Goal: Task Accomplishment & Management: Use online tool/utility

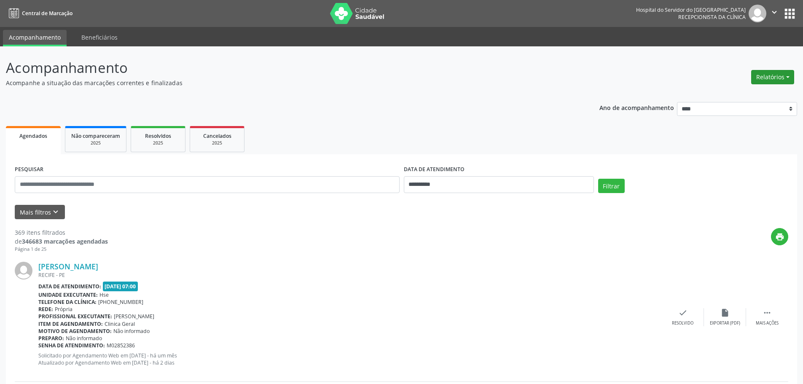
click at [789, 79] on button "Relatórios" at bounding box center [773, 77] width 43 height 14
click at [730, 95] on link "Agendamentos" at bounding box center [749, 95] width 91 height 12
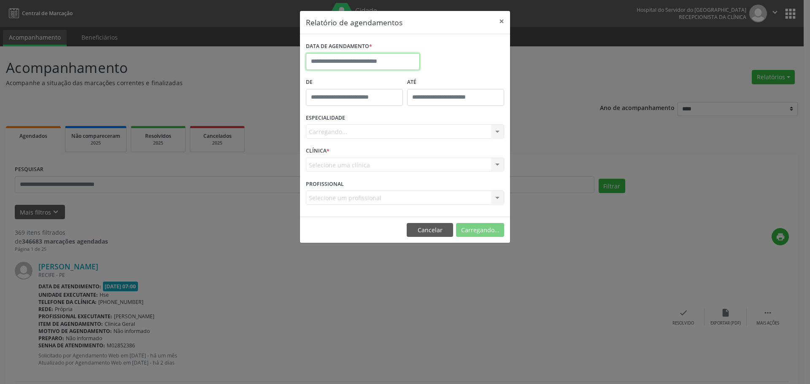
click at [344, 54] on input "text" at bounding box center [363, 61] width 114 height 17
click at [311, 80] on icon at bounding box center [313, 81] width 6 height 6
select select "*"
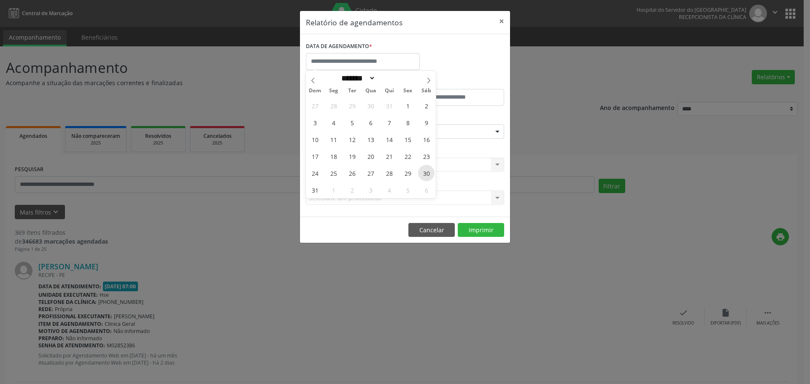
click at [428, 176] on span "30" at bounding box center [426, 173] width 16 height 16
type input "**********"
click at [428, 176] on span "30" at bounding box center [426, 173] width 16 height 16
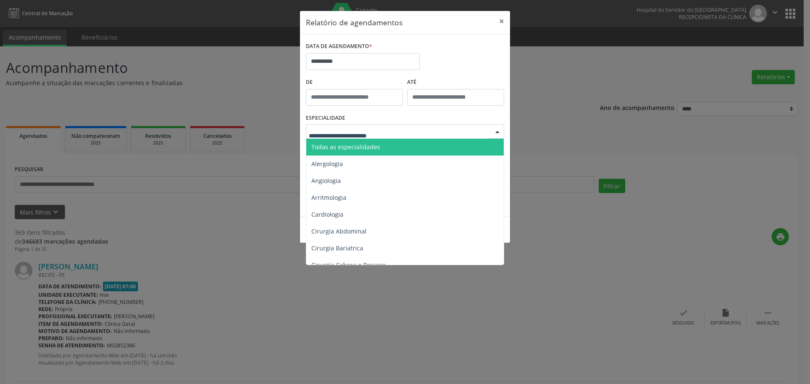
click at [349, 146] on span "Todas as especialidades" at bounding box center [345, 147] width 69 height 8
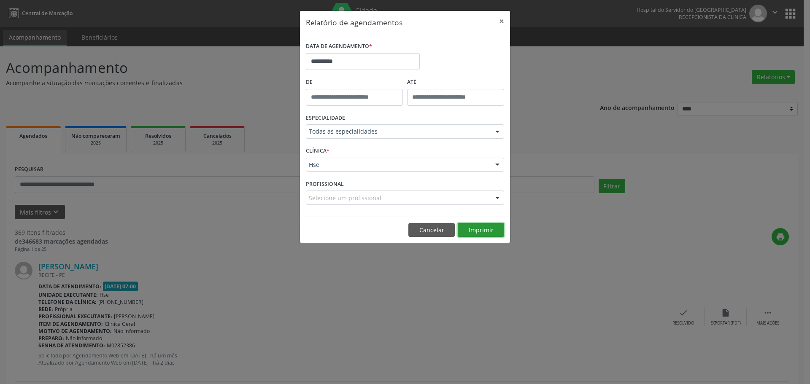
click at [489, 230] on button "Imprimir" at bounding box center [481, 230] width 46 height 14
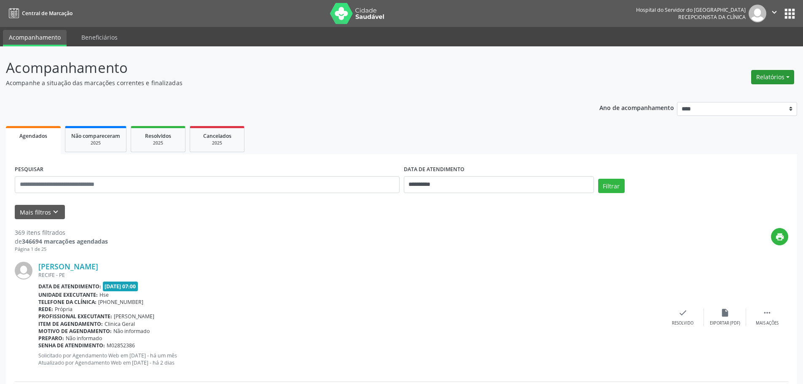
click at [772, 73] on button "Relatórios" at bounding box center [773, 77] width 43 height 14
click at [728, 92] on link "Agendamentos" at bounding box center [749, 95] width 91 height 12
select select "*"
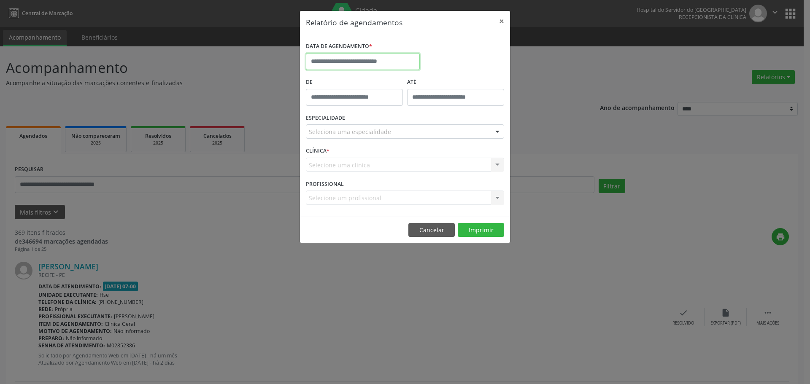
click at [367, 58] on input "text" at bounding box center [363, 61] width 114 height 17
click at [389, 108] on span "4" at bounding box center [389, 105] width 16 height 16
type input "**********"
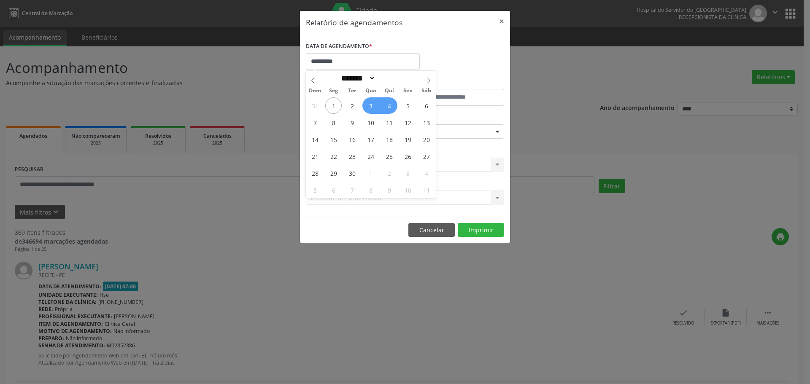
click at [370, 105] on span "3" at bounding box center [370, 105] width 16 height 16
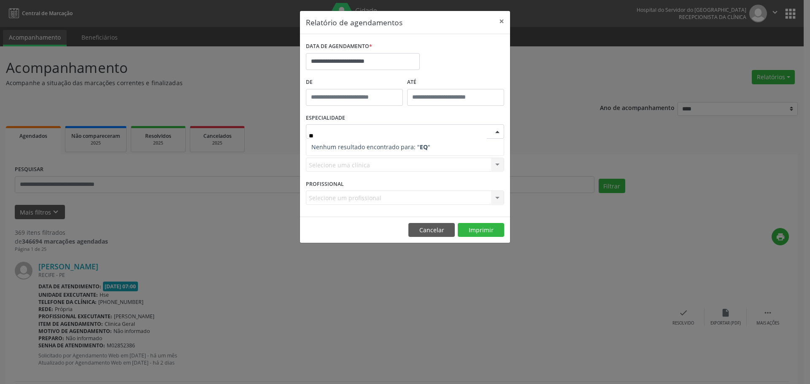
type input "*"
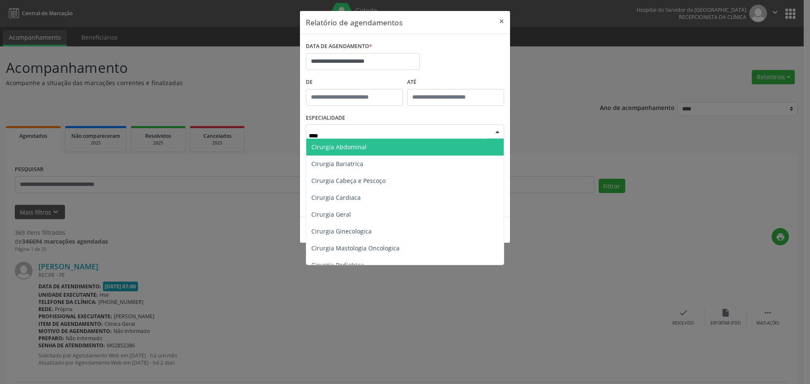
type input "*****"
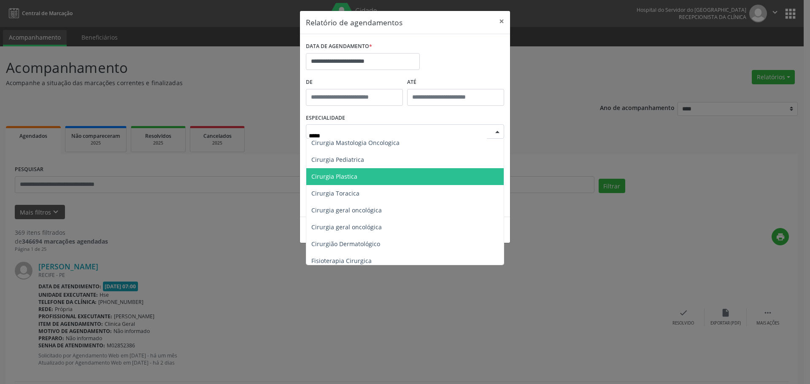
scroll to position [127, 0]
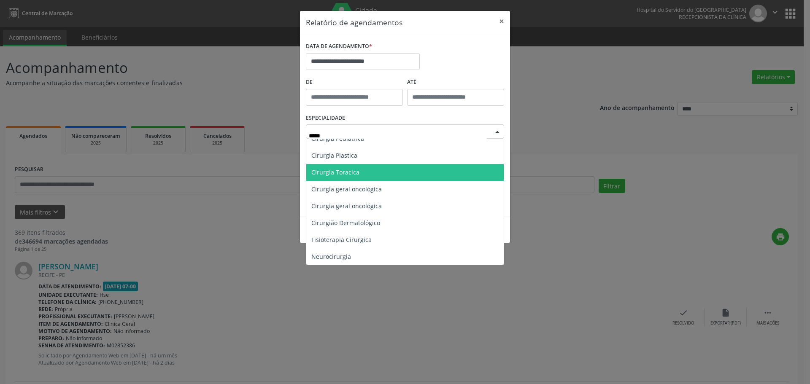
click at [376, 174] on span "Cirurgia Toracica" at bounding box center [404, 172] width 197 height 17
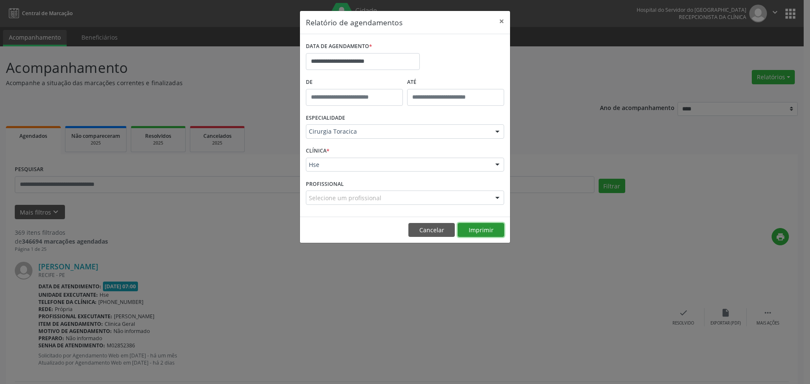
click at [484, 230] on button "Imprimir" at bounding box center [481, 230] width 46 height 14
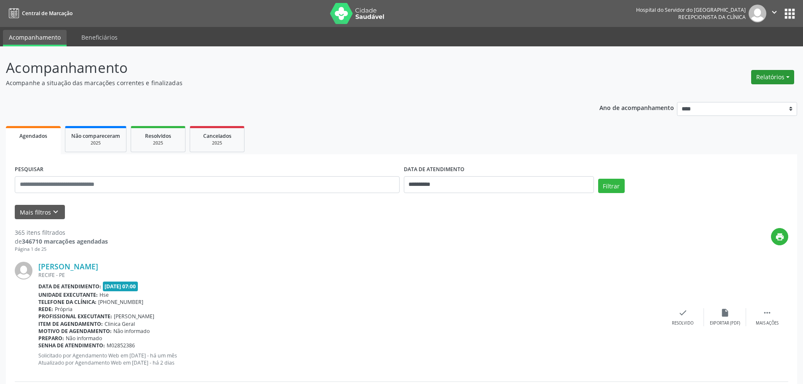
click at [768, 78] on button "Relatórios" at bounding box center [773, 77] width 43 height 14
click at [739, 97] on link "Agendamentos" at bounding box center [749, 95] width 91 height 12
select select "*"
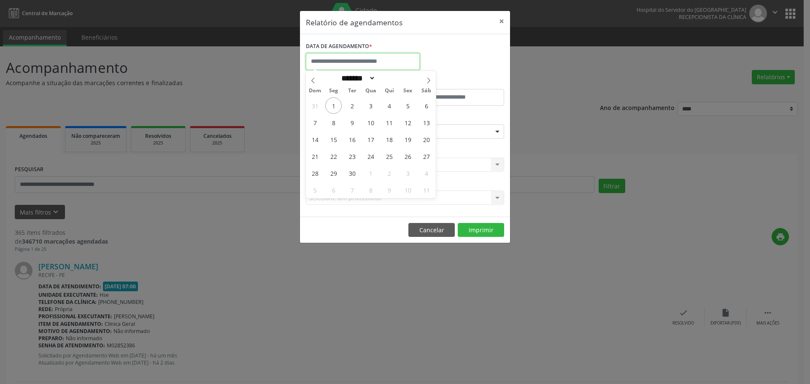
click at [340, 61] on input "text" at bounding box center [363, 61] width 114 height 17
click at [329, 105] on span "1" at bounding box center [333, 105] width 16 height 16
type input "**********"
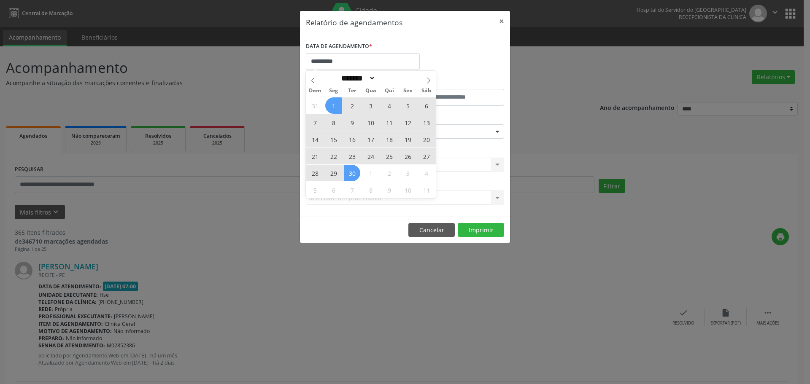
click at [347, 167] on div "31 1 2 3 4 5 6 7 8 9 10 11 12 13 14 15 16 17 18 19 20 21 22 23 24 25 26 27 28 2…" at bounding box center [371, 147] width 130 height 101
click at [347, 167] on span "30" at bounding box center [352, 173] width 16 height 16
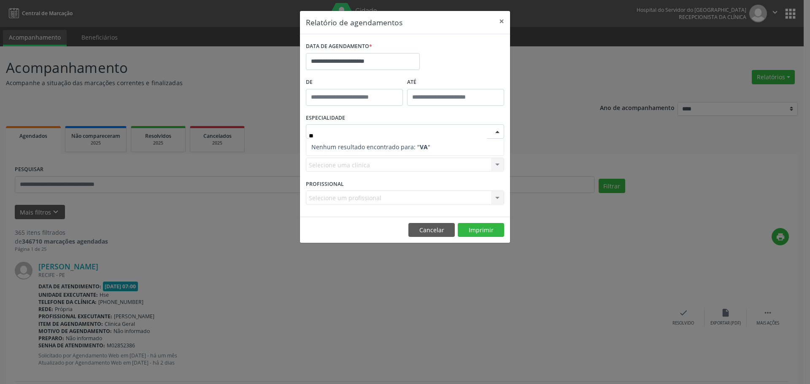
type input "*"
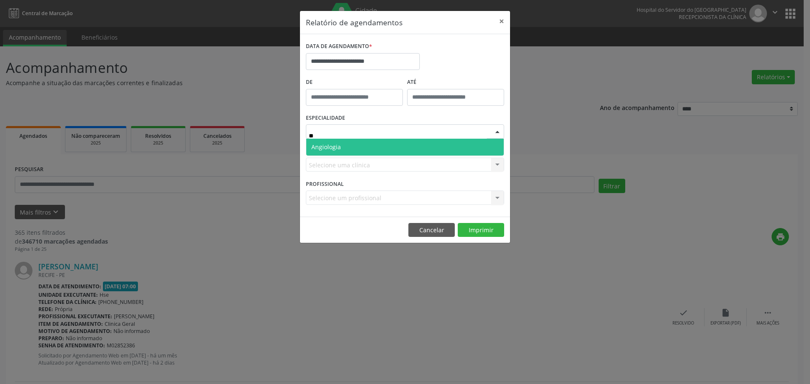
type input "***"
click at [350, 143] on span "Angiologia" at bounding box center [404, 147] width 197 height 17
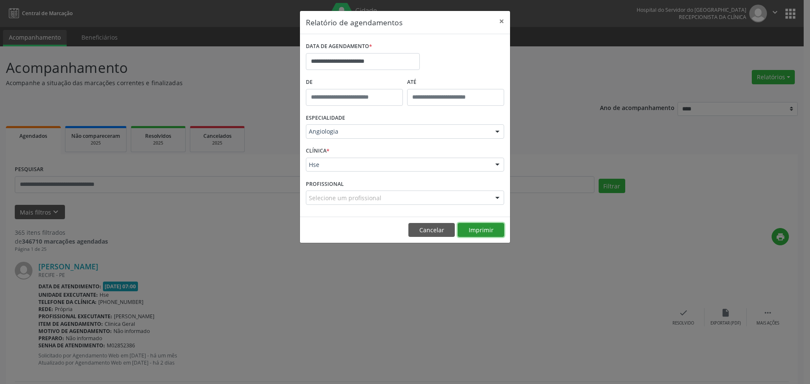
click at [474, 232] on button "Imprimir" at bounding box center [481, 230] width 46 height 14
click at [376, 62] on input "**********" at bounding box center [363, 61] width 114 height 17
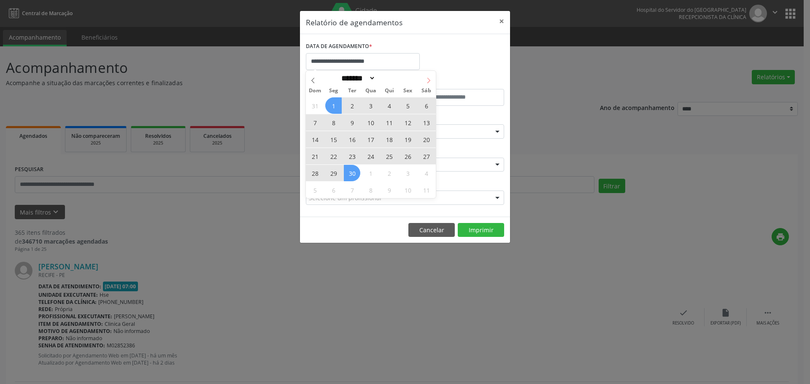
click at [427, 77] on span at bounding box center [428, 78] width 14 height 14
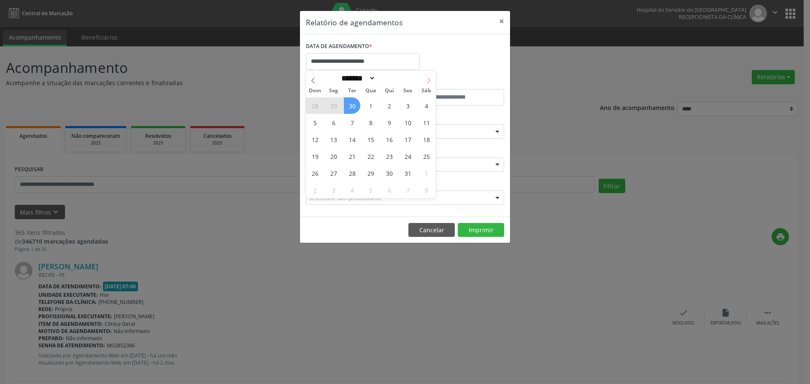
click at [428, 80] on icon at bounding box center [429, 81] width 6 height 6
click at [314, 82] on icon at bounding box center [313, 81] width 6 height 6
select select "*"
click at [355, 103] on span "30" at bounding box center [352, 105] width 16 height 16
type input "**********"
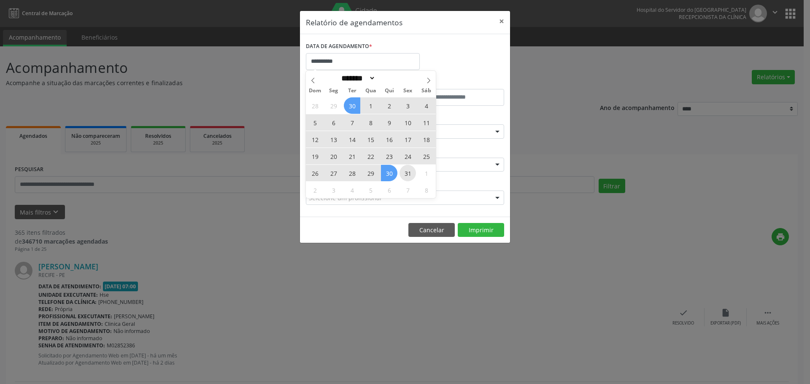
drag, startPoint x: 355, startPoint y: 103, endPoint x: 404, endPoint y: 175, distance: 87.3
click at [404, 175] on div "28 29 30 1 2 3 4 5 6 7 8 9 10 11 12 13 14 15 16 17 18 19 20 21 22 23 24 25 26 2…" at bounding box center [371, 147] width 130 height 101
click at [404, 175] on span "31" at bounding box center [407, 173] width 16 height 16
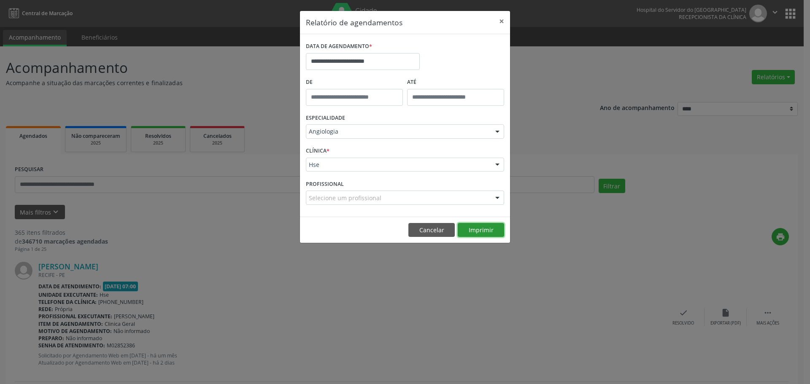
click at [487, 229] on button "Imprimir" at bounding box center [481, 230] width 46 height 14
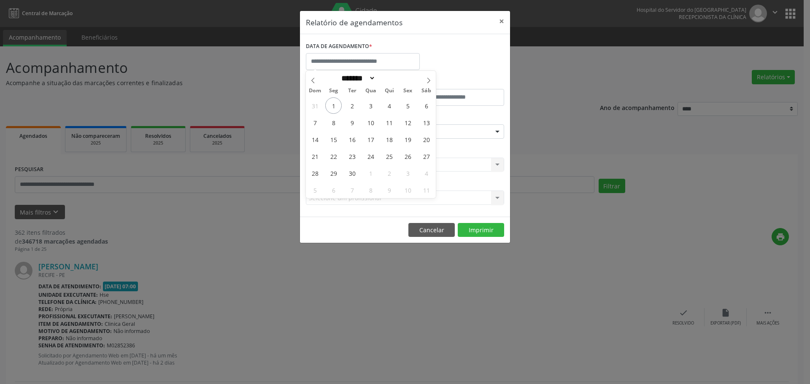
select select "*"
click at [336, 103] on span "1" at bounding box center [333, 105] width 16 height 16
type input "**********"
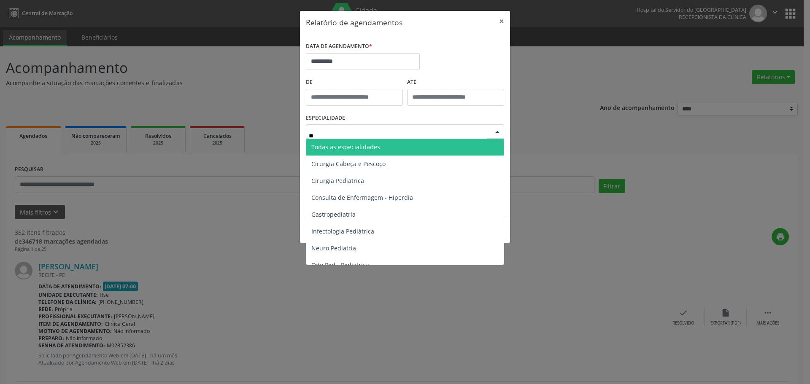
type input "***"
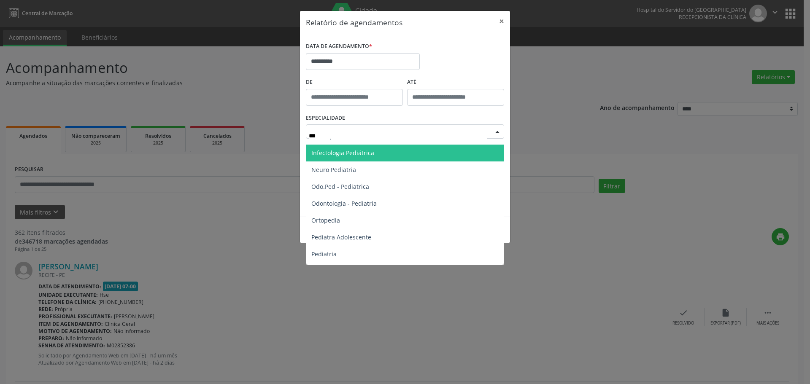
scroll to position [42, 0]
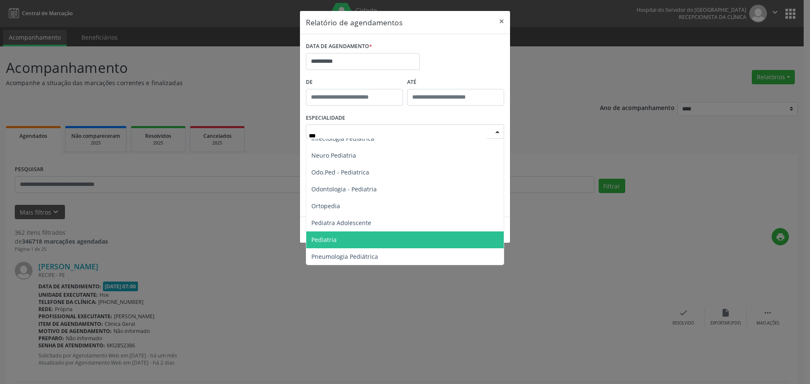
drag, startPoint x: 349, startPoint y: 239, endPoint x: 359, endPoint y: 238, distance: 10.6
click at [349, 239] on span "Pediatria" at bounding box center [404, 240] width 197 height 17
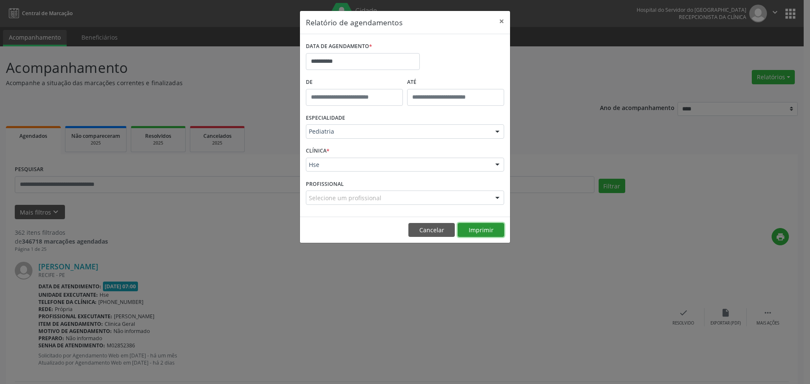
click at [478, 232] on button "Imprimir" at bounding box center [481, 230] width 46 height 14
click at [317, 69] on body "**********" at bounding box center [405, 192] width 810 height 384
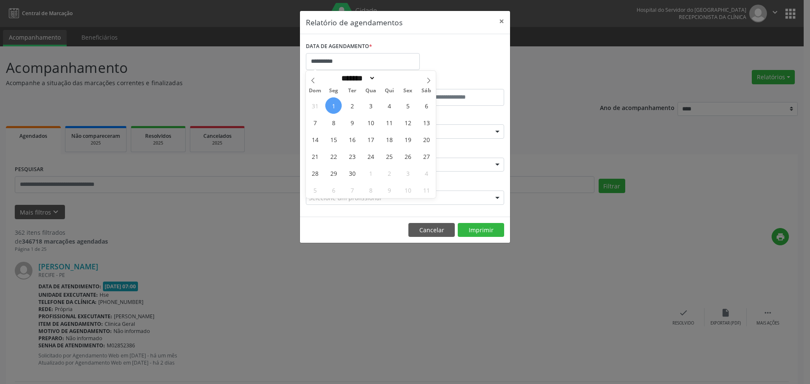
click at [333, 102] on span "1" at bounding box center [333, 105] width 16 height 16
type input "**********"
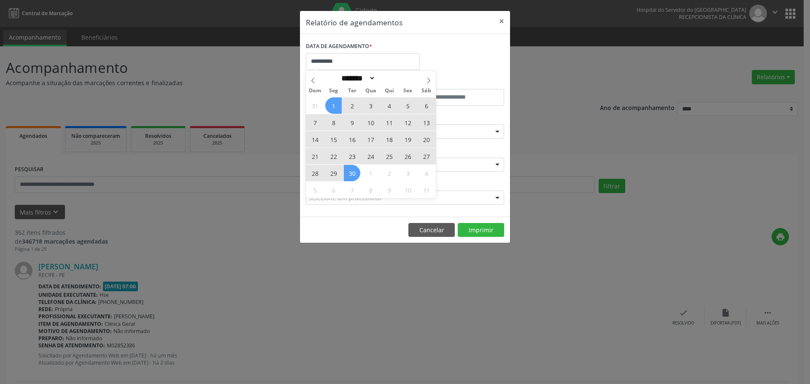
click at [350, 175] on div "31 1 2 3 4 5 6 7 8 9 10 11 12 13 14 15 16 17 18 19 20 21 22 23 24 25 26 27 28 2…" at bounding box center [371, 147] width 130 height 101
click at [342, 173] on div "31 1 2 3 4 5 6 7 8 9 10 11 12 13 14 15 16 17 18 19 20 21 22 23 24 25 26 27 28 2…" at bounding box center [371, 147] width 130 height 101
click at [352, 173] on span "30" at bounding box center [352, 173] width 16 height 16
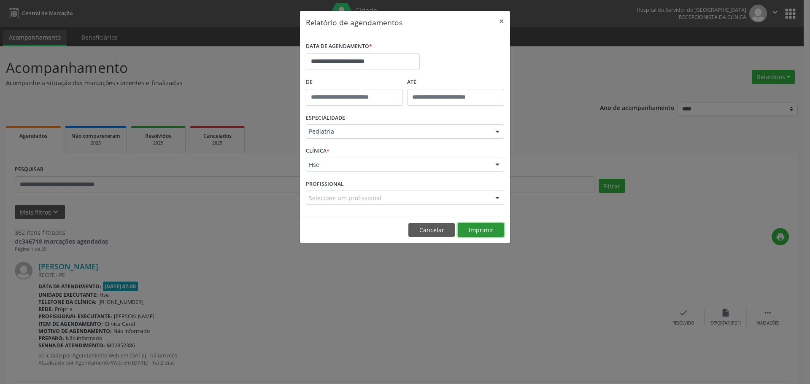
click at [495, 231] on button "Imprimir" at bounding box center [481, 230] width 46 height 14
